Goal: Task Accomplishment & Management: Complete application form

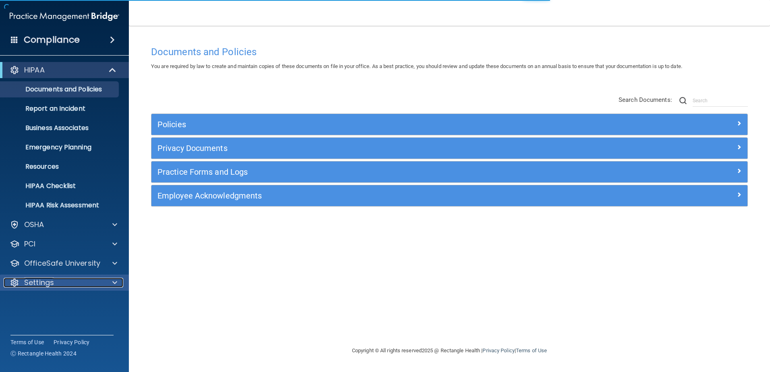
click at [112, 281] on span at bounding box center [114, 283] width 5 height 10
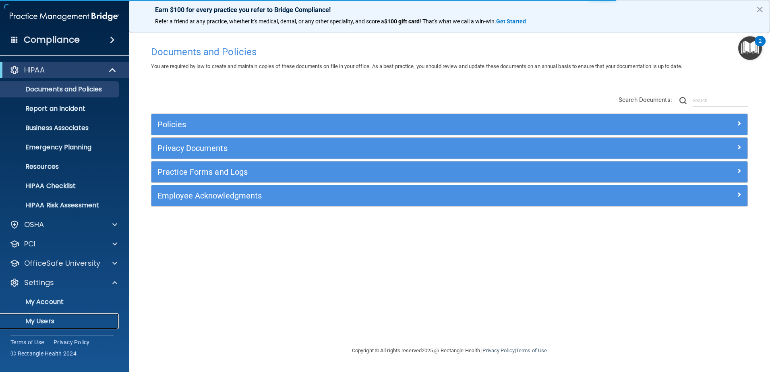
click at [85, 324] on p "My Users" at bounding box center [60, 321] width 110 height 8
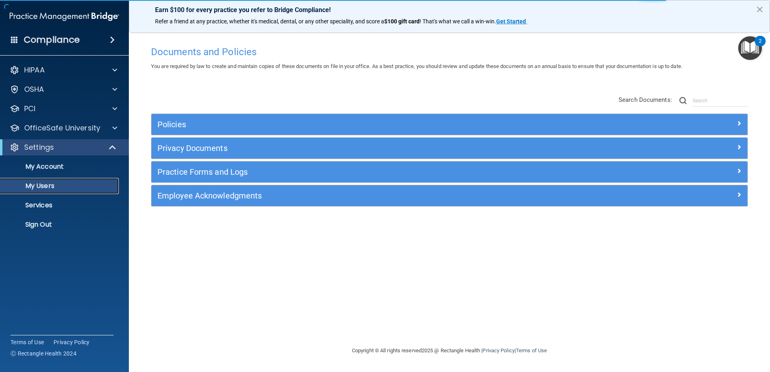
select select "20"
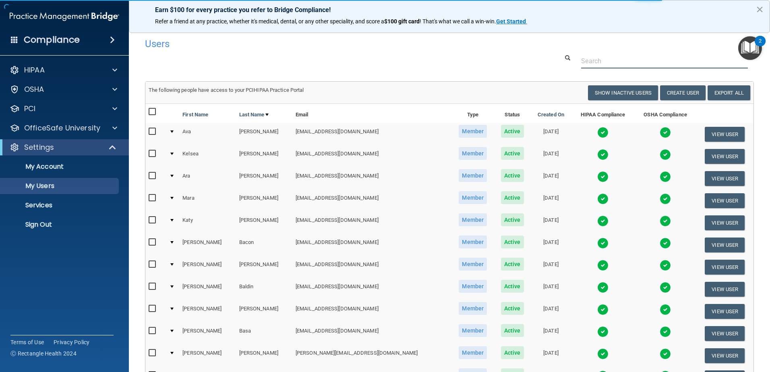
click at [621, 64] on input "text" at bounding box center [664, 61] width 167 height 15
type input "[PERSON_NAME]"
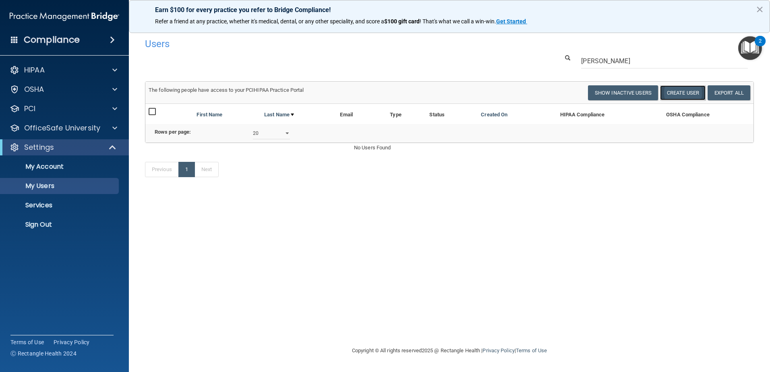
click at [681, 92] on button "Create User" at bounding box center [683, 92] width 46 height 15
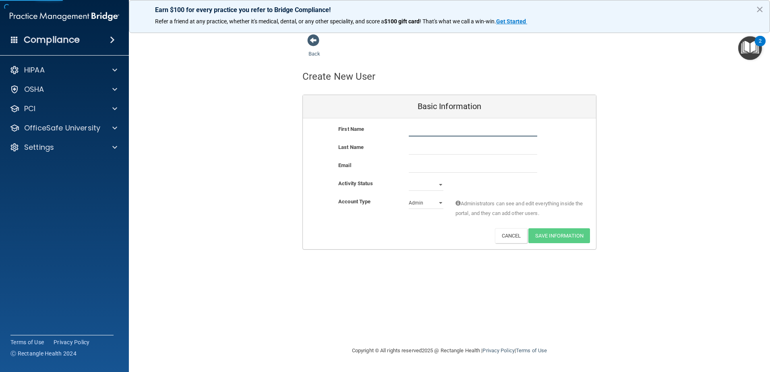
click at [443, 132] on input "text" at bounding box center [473, 130] width 128 height 12
type input "s"
type input "[PERSON_NAME]"
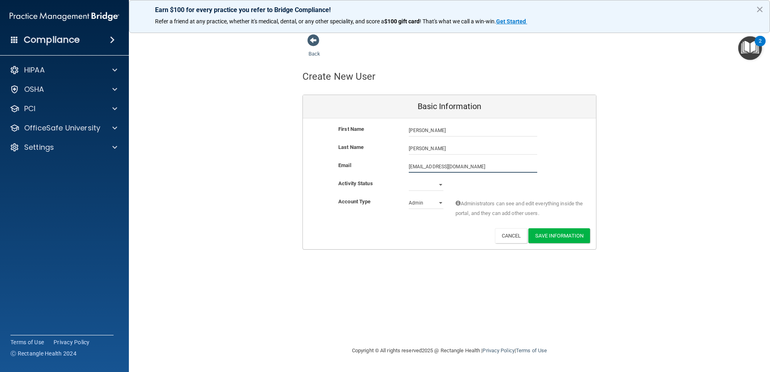
type input "[EMAIL_ADDRESS][DOMAIN_NAME]"
click at [439, 185] on select "Active Inactive" at bounding box center [426, 185] width 35 height 12
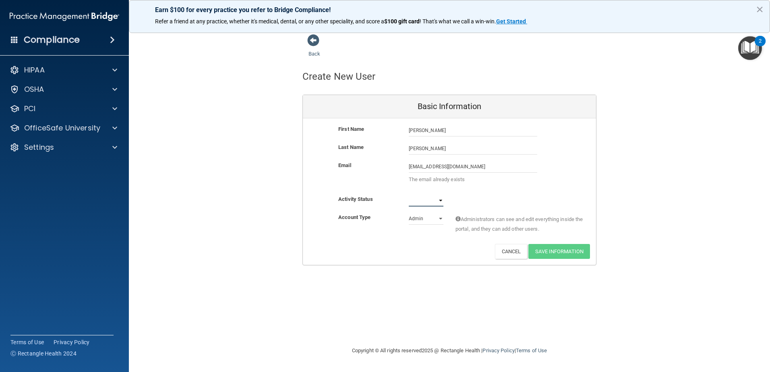
select select "active"
click at [409, 195] on select "Active Inactive" at bounding box center [426, 201] width 35 height 12
click at [438, 218] on select "Admin Member" at bounding box center [426, 219] width 35 height 12
select select "practice_member"
click at [409, 213] on select "Admin Member" at bounding box center [426, 219] width 35 height 12
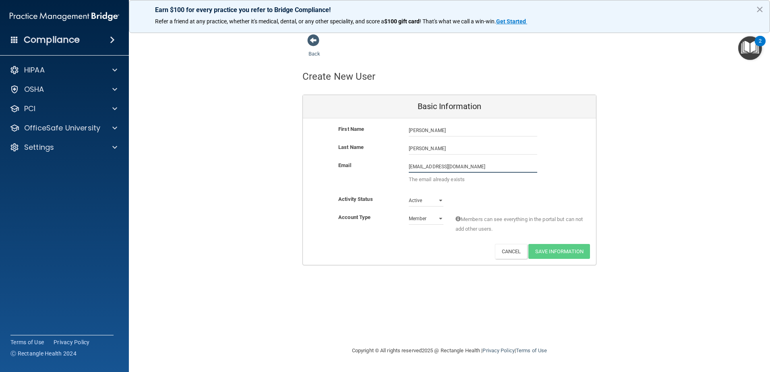
click at [491, 167] on input "[EMAIL_ADDRESS][DOMAIN_NAME]" at bounding box center [473, 167] width 128 height 12
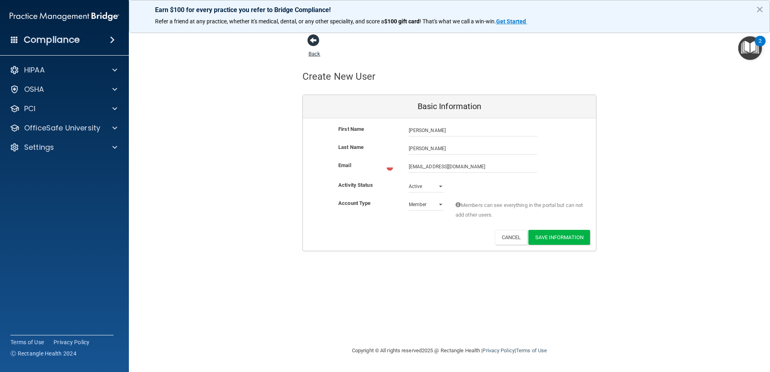
click at [318, 39] on span at bounding box center [313, 40] width 12 height 12
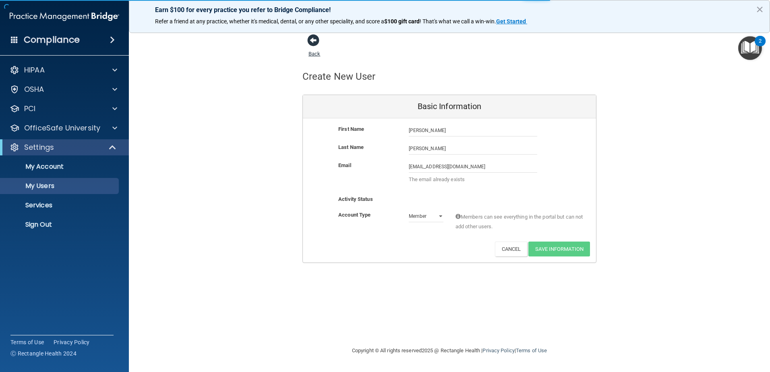
click at [315, 39] on span at bounding box center [313, 40] width 12 height 12
